Goal: Information Seeking & Learning: Learn about a topic

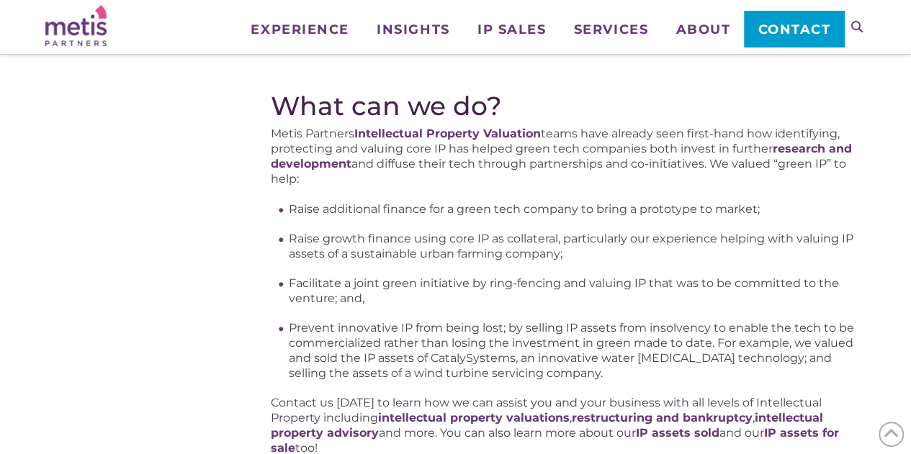
scroll to position [2047, 0]
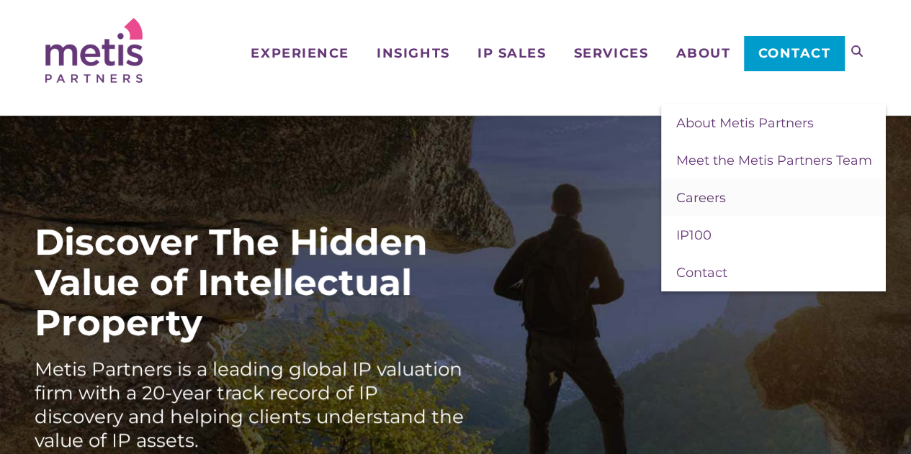
click at [704, 194] on span "Careers" at bounding box center [700, 198] width 50 height 16
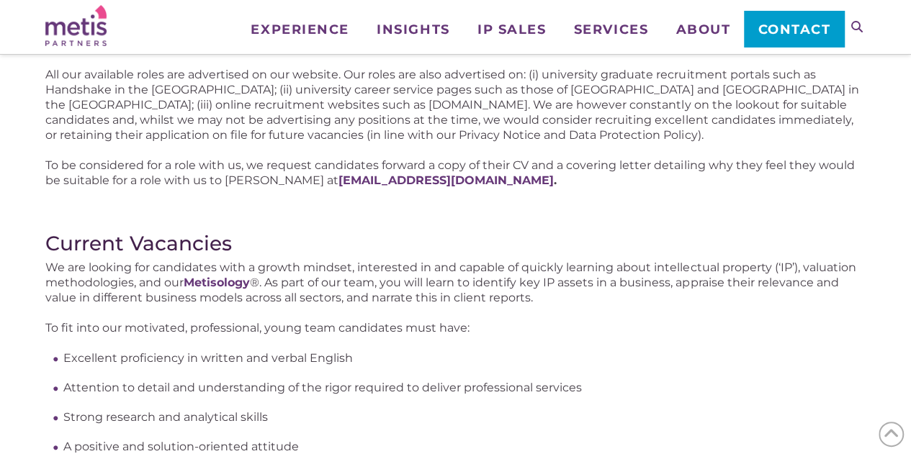
scroll to position [459, 0]
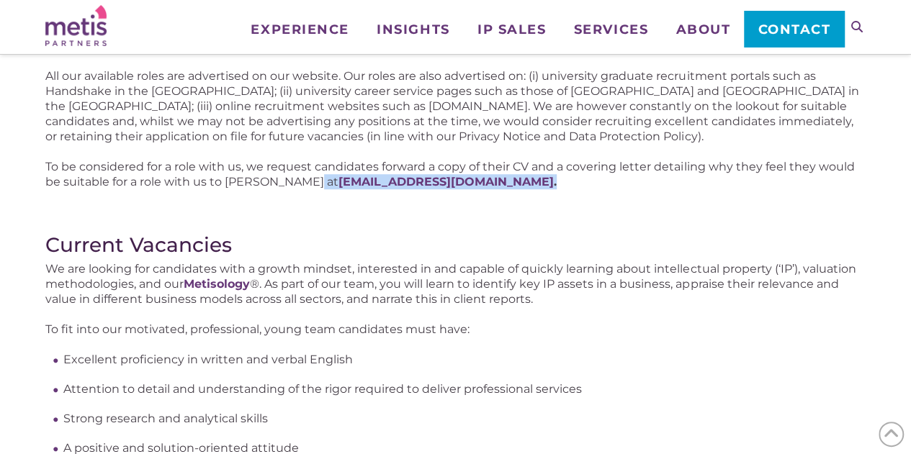
drag, startPoint x: 295, startPoint y: 178, endPoint x: 500, endPoint y: 184, distance: 205.3
click at [500, 184] on p "To be considered for a role with us, we request candidates forward a copy of th…" at bounding box center [455, 174] width 820 height 30
copy p "recruitment@metispartners.com ."
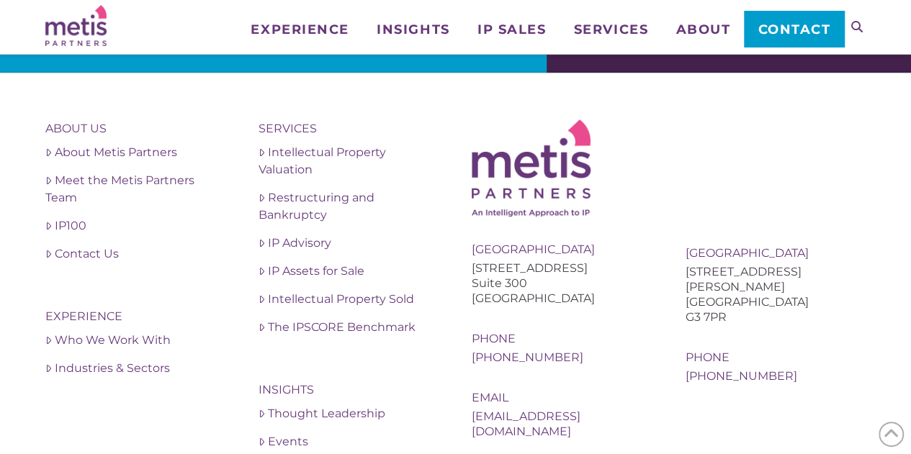
scroll to position [3147, 0]
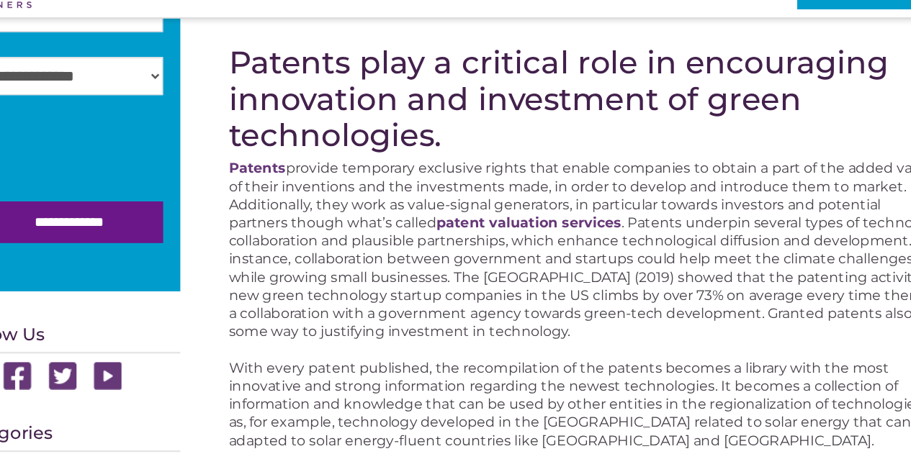
scroll to position [486, 0]
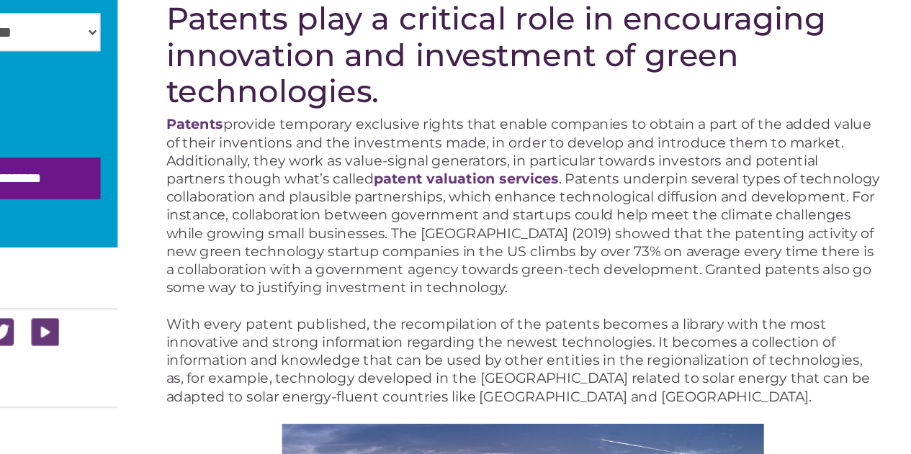
click at [536, 287] on p "Patents provide temporary exclusive rights that enable companies to obtain a pa…" at bounding box center [568, 247] width 595 height 151
drag, startPoint x: 459, startPoint y: 254, endPoint x: 626, endPoint y: 307, distance: 174.4
click at [626, 307] on p "Patents provide temporary exclusive rights that enable companies to obtain a pa…" at bounding box center [568, 247] width 595 height 151
copy p "The [GEOGRAPHIC_DATA] (2019) showed that the patenting activity of new green te…"
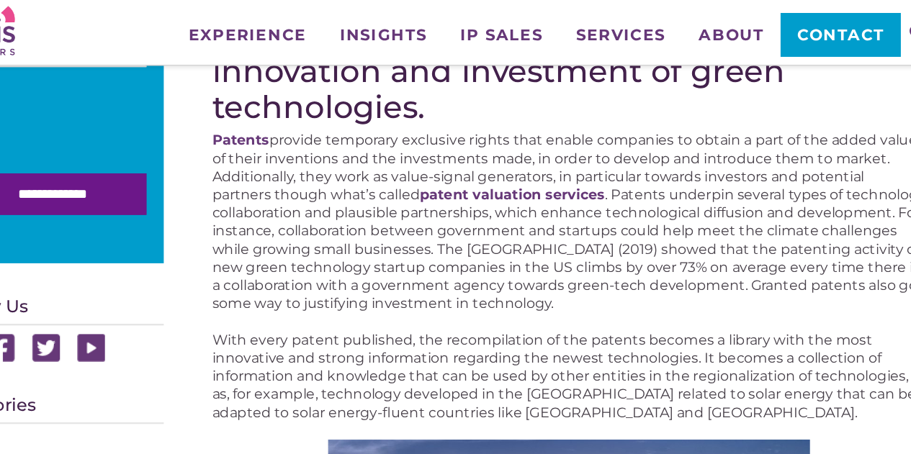
scroll to position [549, 0]
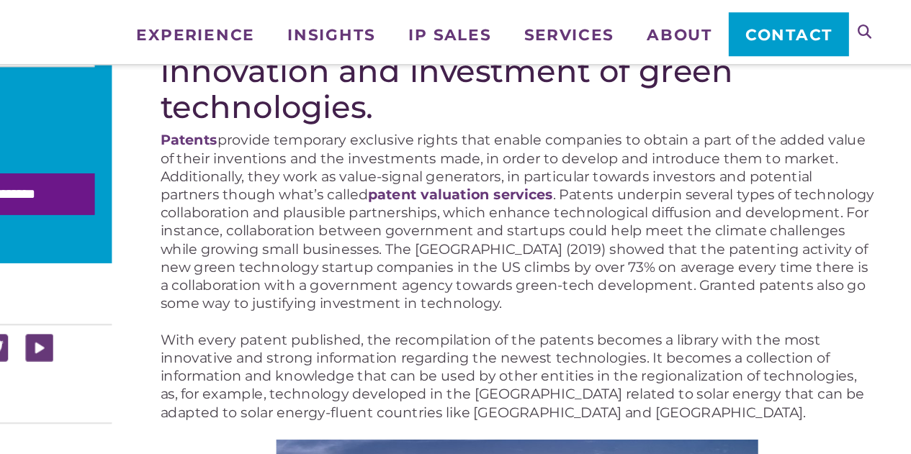
drag, startPoint x: 603, startPoint y: 145, endPoint x: 613, endPoint y: 233, distance: 89.1
click at [613, 233] on p "Patents provide temporary exclusive rights that enable companies to obtain a pa…" at bounding box center [568, 184] width 595 height 151
copy p "Patents underpin several types of technology collaboration and plausible partne…"
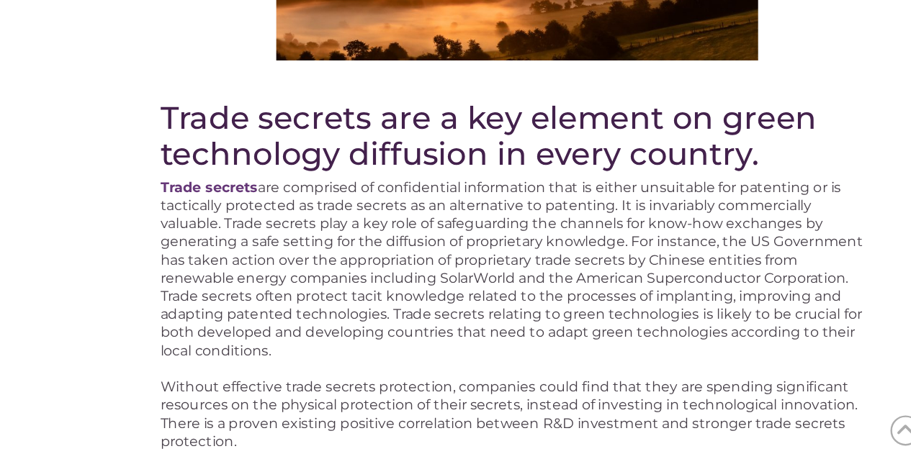
scroll to position [1066, 0]
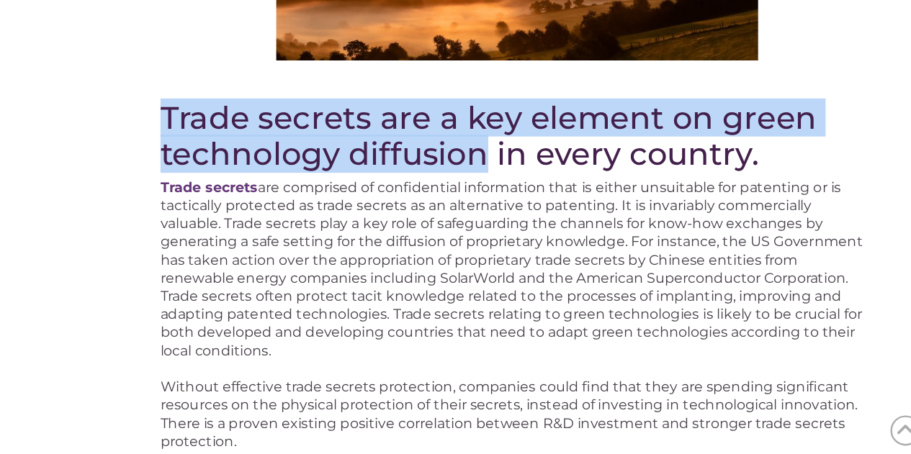
drag, startPoint x: 274, startPoint y: 152, endPoint x: 539, endPoint y: 188, distance: 266.7
click at [539, 188] on h2 "Trade secrets are a key element on green technology diffusion in every country." at bounding box center [568, 188] width 595 height 60
copy h2 "Trade secrets are a key element on green technology diffusion"
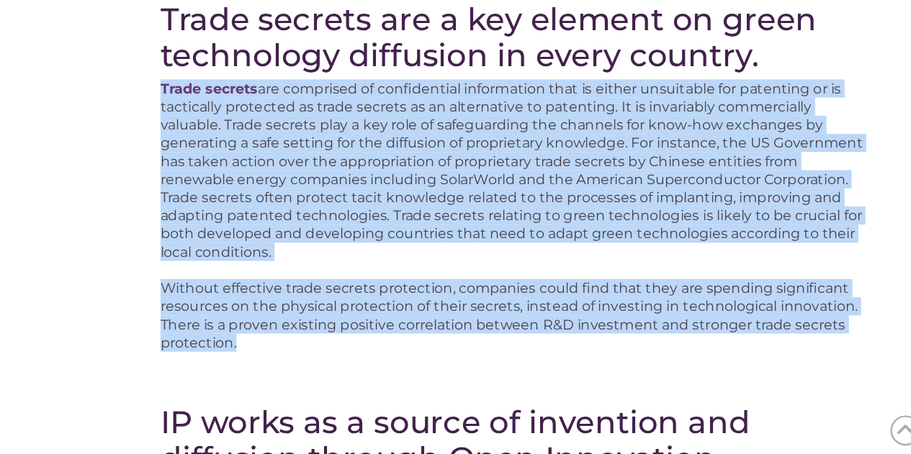
drag, startPoint x: 262, startPoint y: 135, endPoint x: 523, endPoint y: 333, distance: 327.9
click at [523, 333] on div "Articles, Intellectual Property Rights When it comes to climate change, intelle…" at bounding box center [455, 378] width 820 height 2657
copy div "Trade secrets are comprised of confidential information that is either unsuitab…"
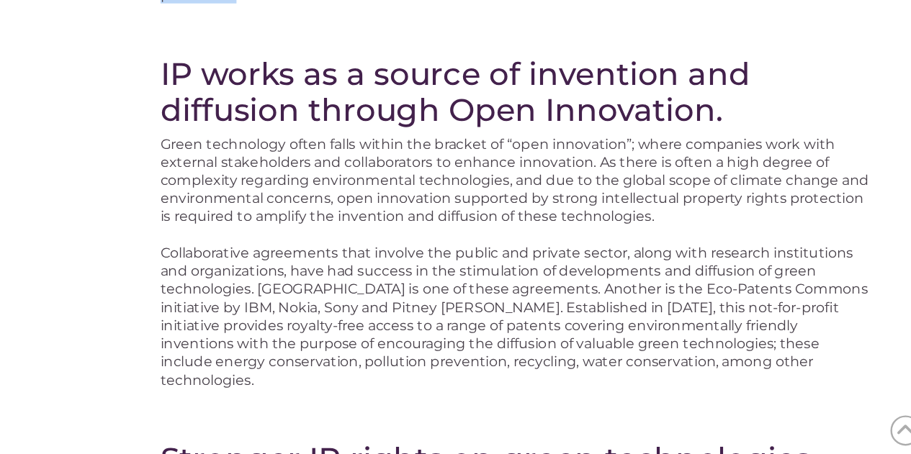
scroll to position [1439, 0]
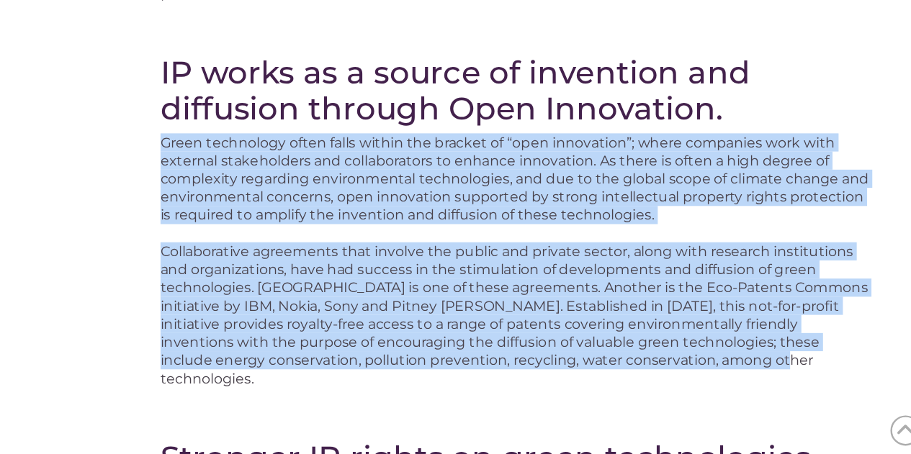
drag, startPoint x: 269, startPoint y: 158, endPoint x: 706, endPoint y: 341, distance: 474.1
click at [706, 341] on div "Articles, Intellectual Property Rights When it comes to climate change, intelle…" at bounding box center [455, 87] width 820 height 2657
copy div "Lorem ipsumdolor sitam conse adipis eli seddoei te “inci utlaboreet”; dolor mag…"
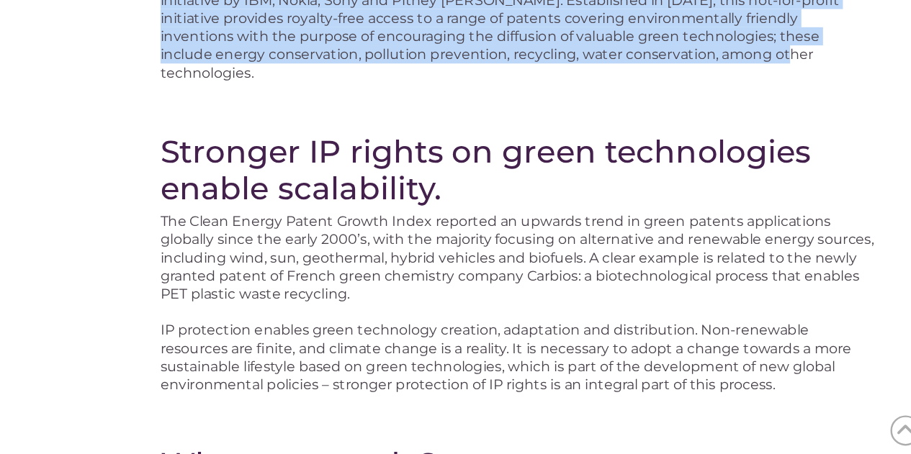
scroll to position [1694, 0]
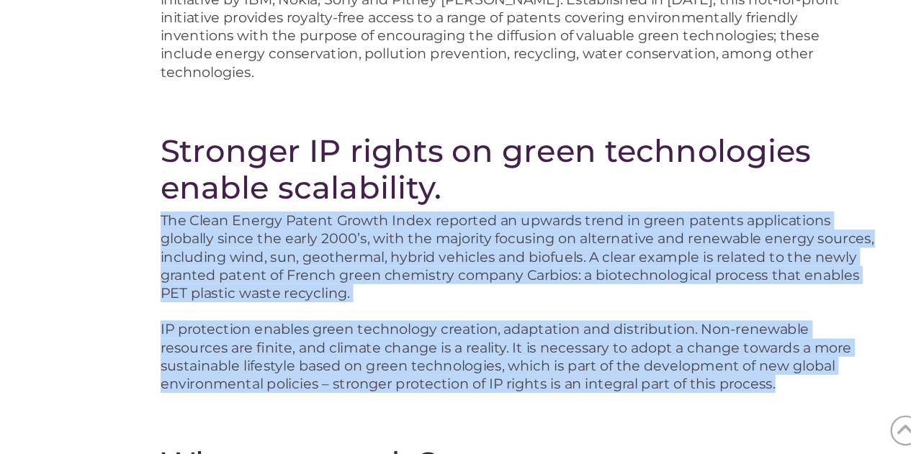
drag, startPoint x: 273, startPoint y: 207, endPoint x: 814, endPoint y: 351, distance: 560.5
copy div "The Clean Energy Patent Growth Index reported an upwards trend in green patents…"
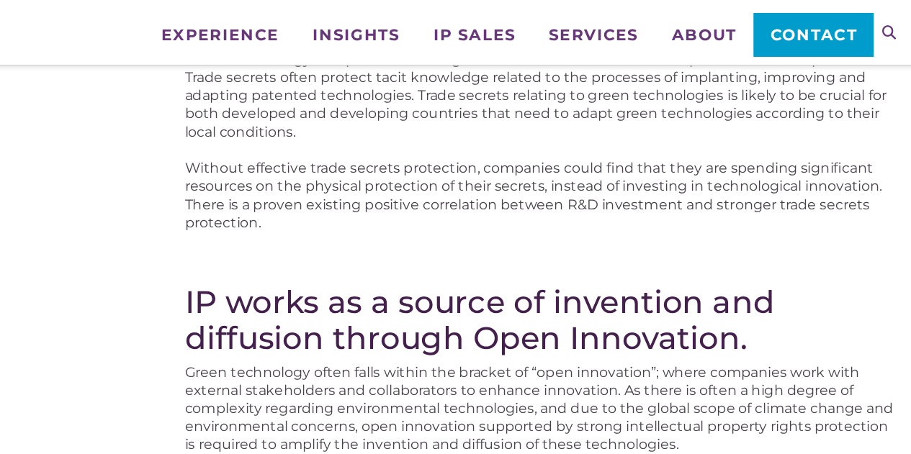
scroll to position [1285, 0]
